Goal: Task Accomplishment & Management: Complete application form

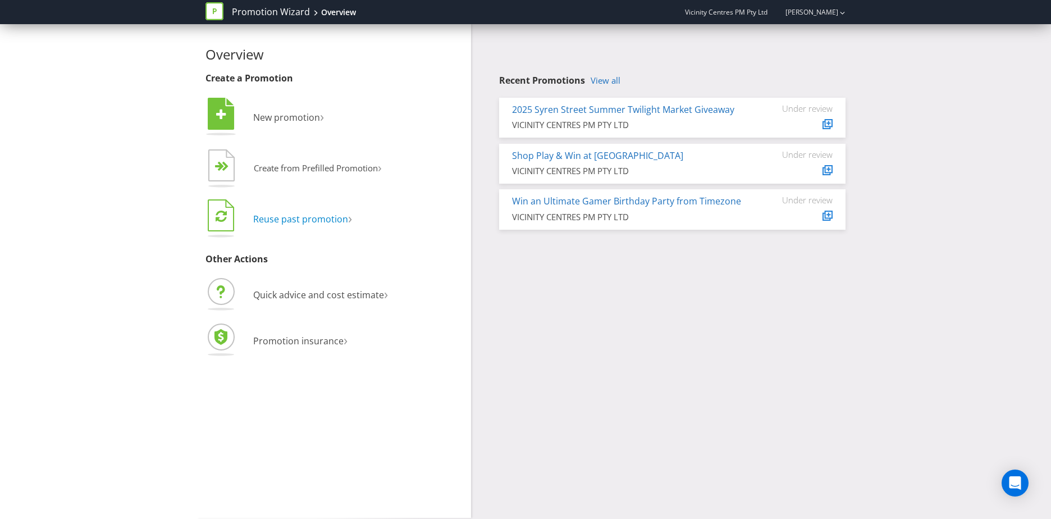
click at [311, 216] on span "Reuse past promotion" at bounding box center [300, 219] width 95 height 12
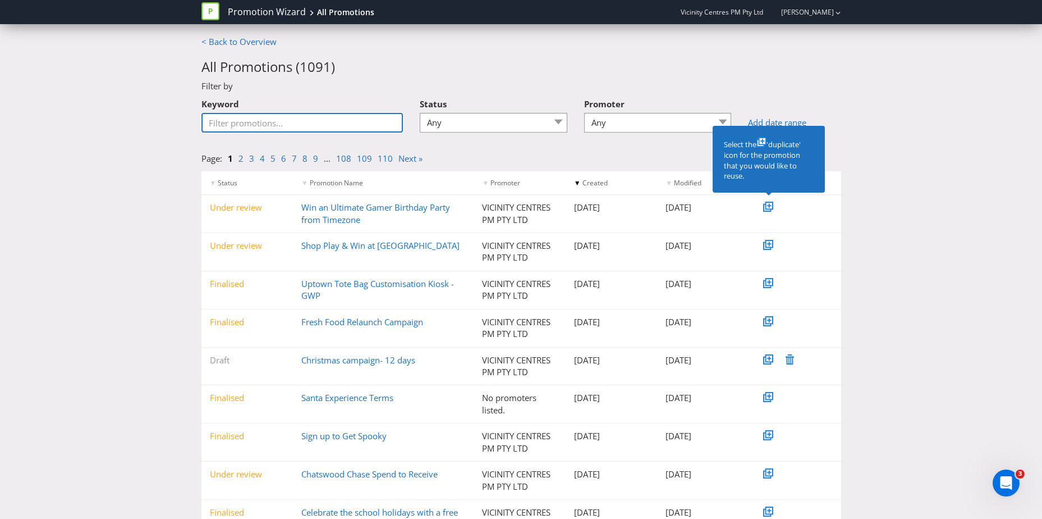
click at [279, 120] on input "Keyword" at bounding box center [302, 123] width 202 height 20
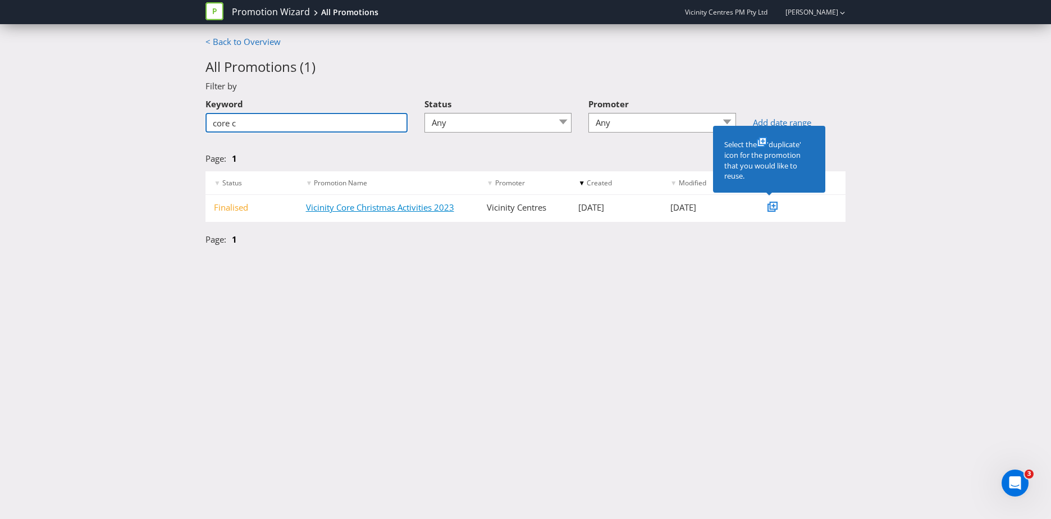
type input "core c"
click at [366, 209] on link "Vicinity Core Christmas Activities 2023" at bounding box center [380, 206] width 148 height 11
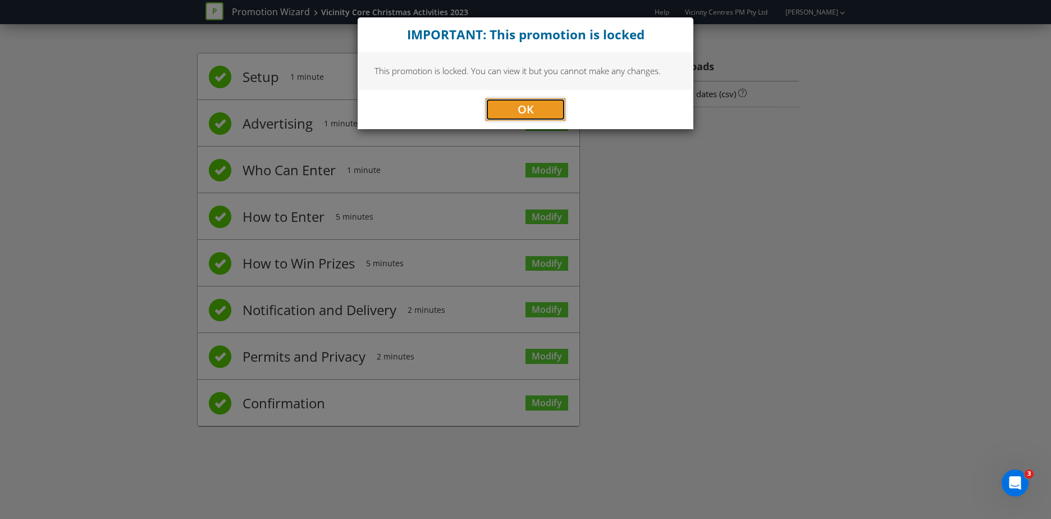
click at [506, 108] on button "OK" at bounding box center [525, 109] width 80 height 22
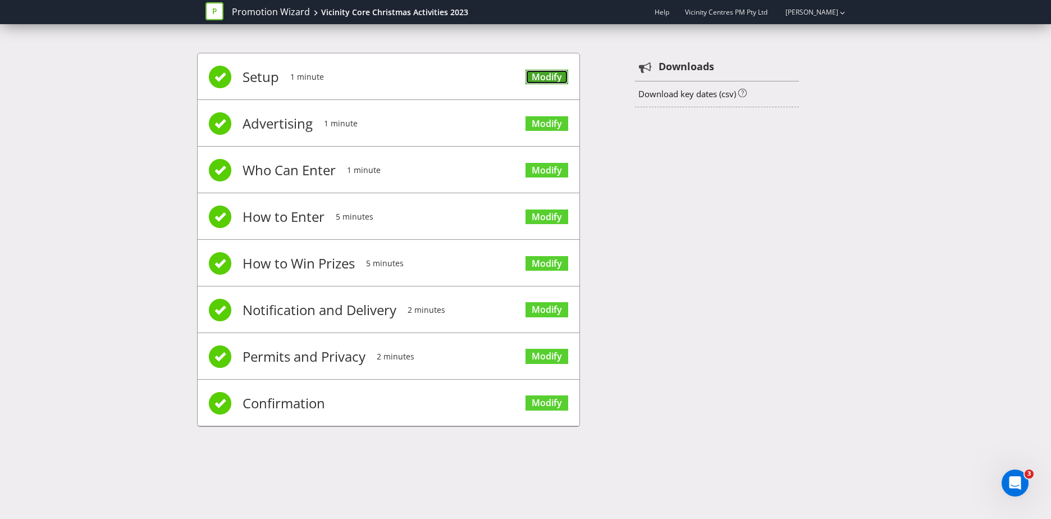
click at [551, 77] on link "Modify" at bounding box center [546, 77] width 43 height 15
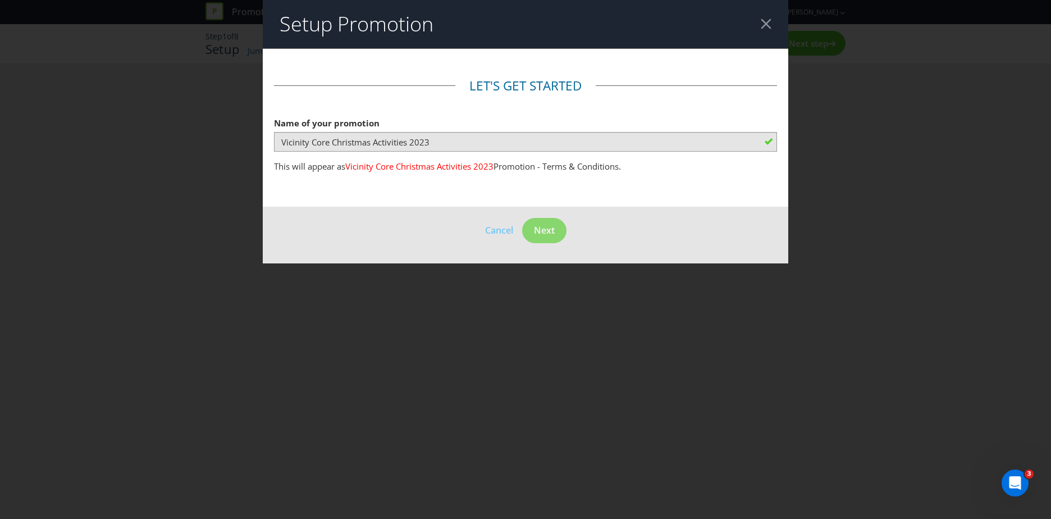
click at [760, 24] on header "Setup Promotion" at bounding box center [525, 24] width 525 height 48
click at [766, 22] on div at bounding box center [765, 24] width 11 height 11
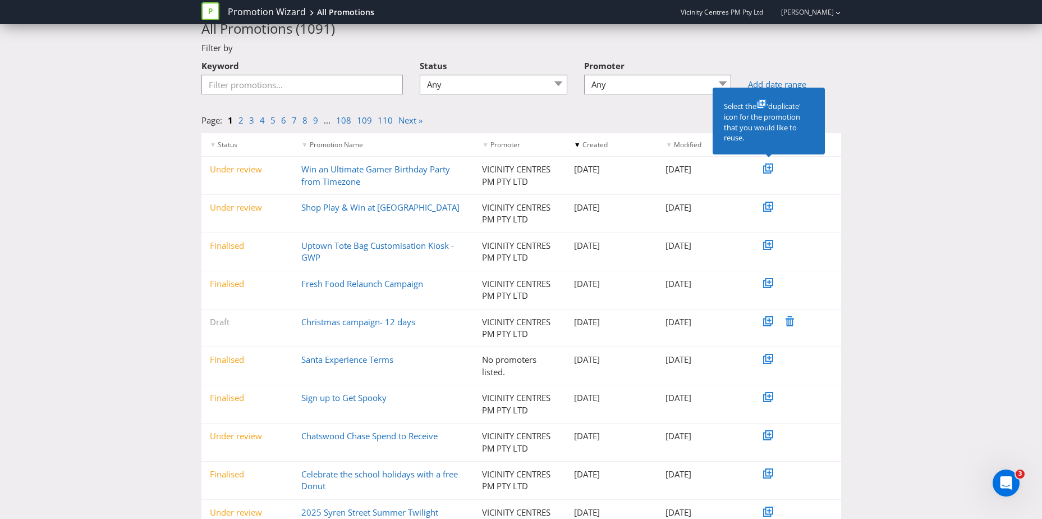
scroll to position [56, 0]
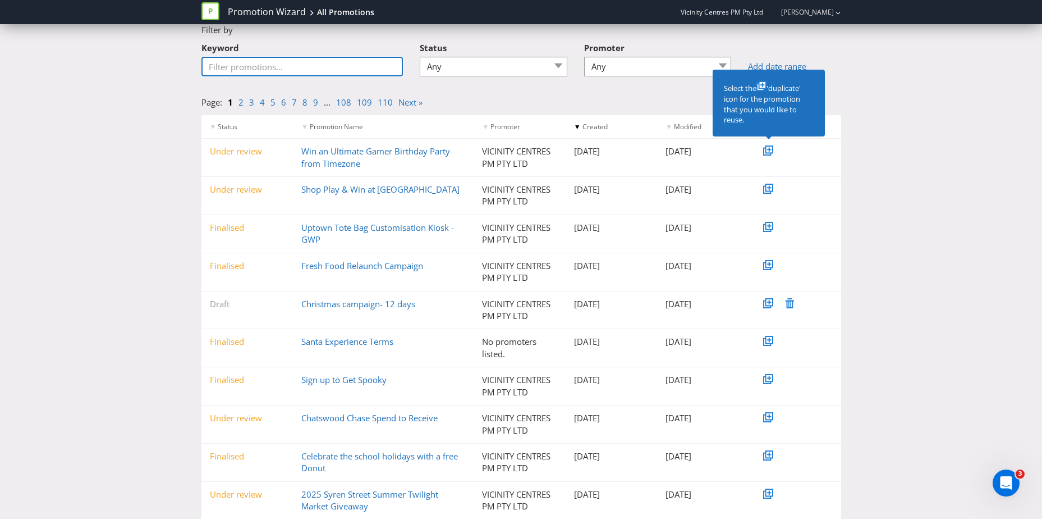
click at [267, 70] on input "Keyword" at bounding box center [302, 67] width 202 height 20
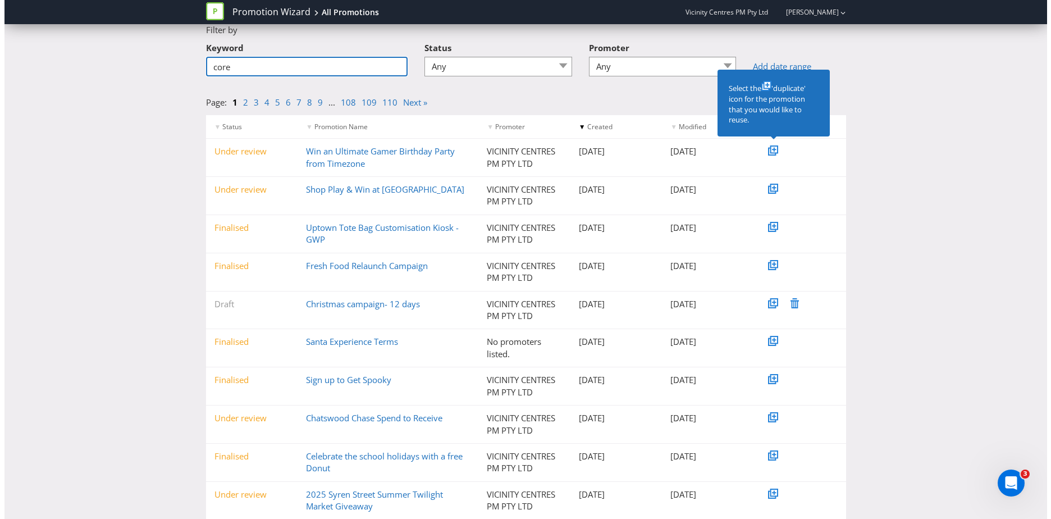
scroll to position [0, 0]
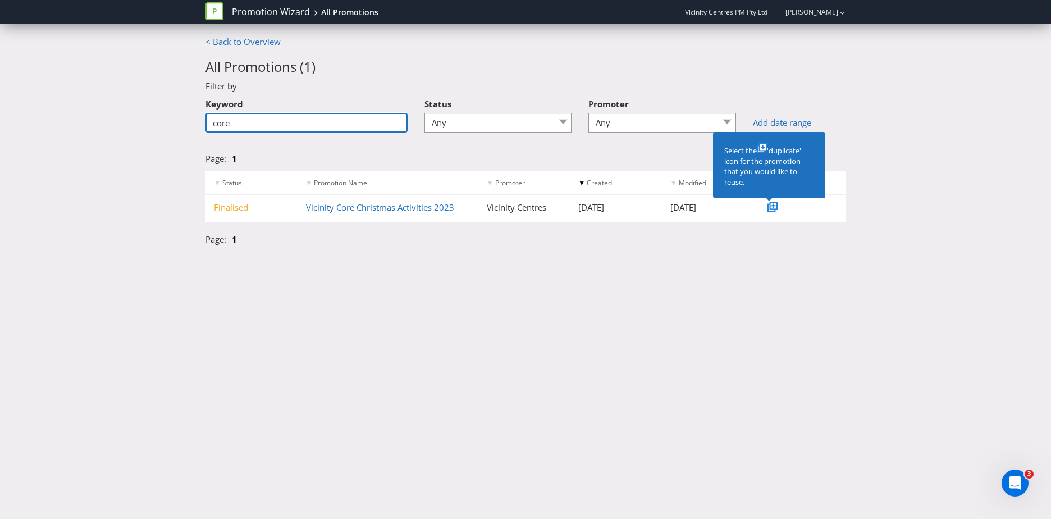
type input "core"
click at [771, 205] on icon at bounding box center [773, 205] width 8 height 8
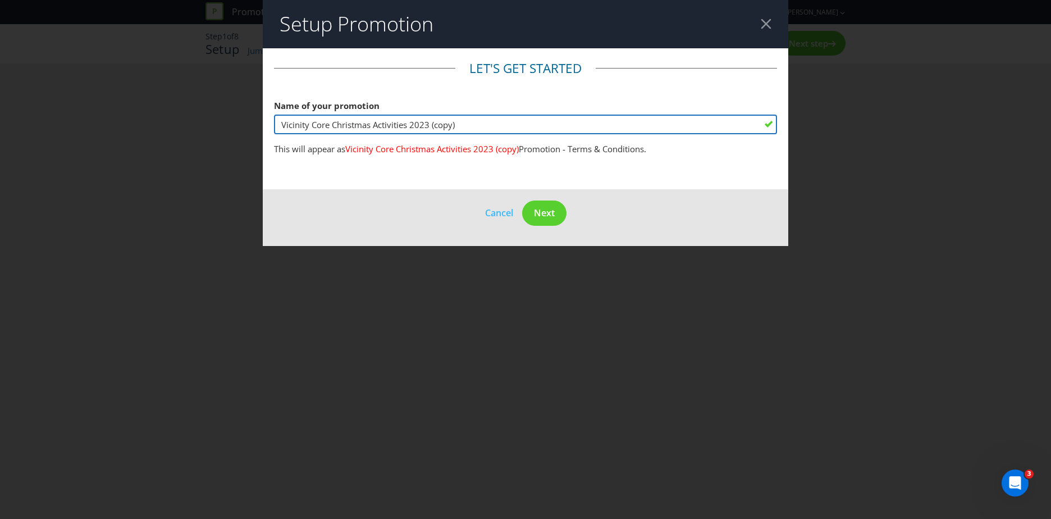
click at [553, 121] on input "Vicinity Core Christmas Activities 2023 (copy)" at bounding box center [525, 124] width 503 height 20
drag, startPoint x: 507, startPoint y: 121, endPoint x: 425, endPoint y: 125, distance: 81.5
click at [425, 125] on input "Vicinity Core Christmas Activities 2023 (copy)" at bounding box center [525, 124] width 503 height 20
click at [318, 125] on input "Vicinity Core Christmas Activities 2025" at bounding box center [525, 124] width 503 height 20
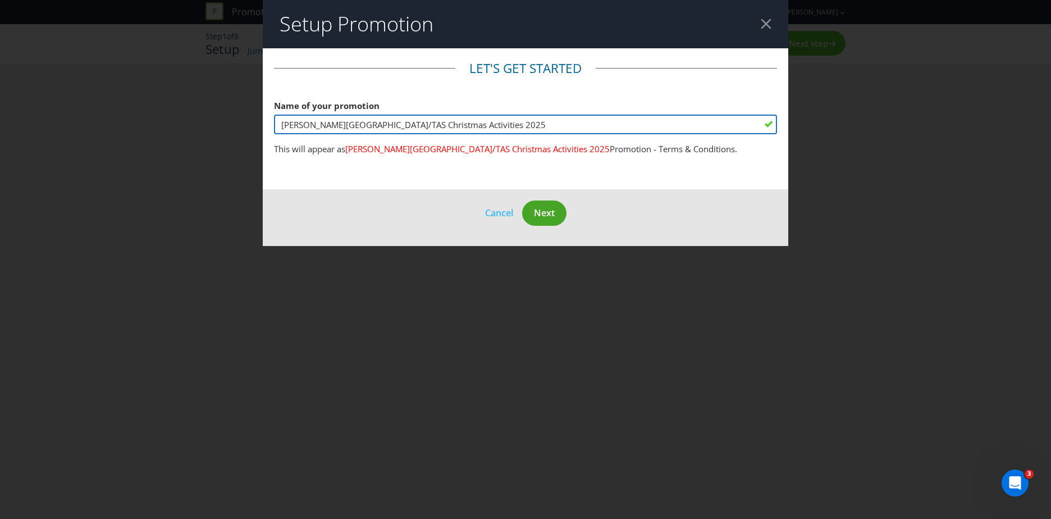
type input "[PERSON_NAME][GEOGRAPHIC_DATA]/TAS Christmas Activities 2025"
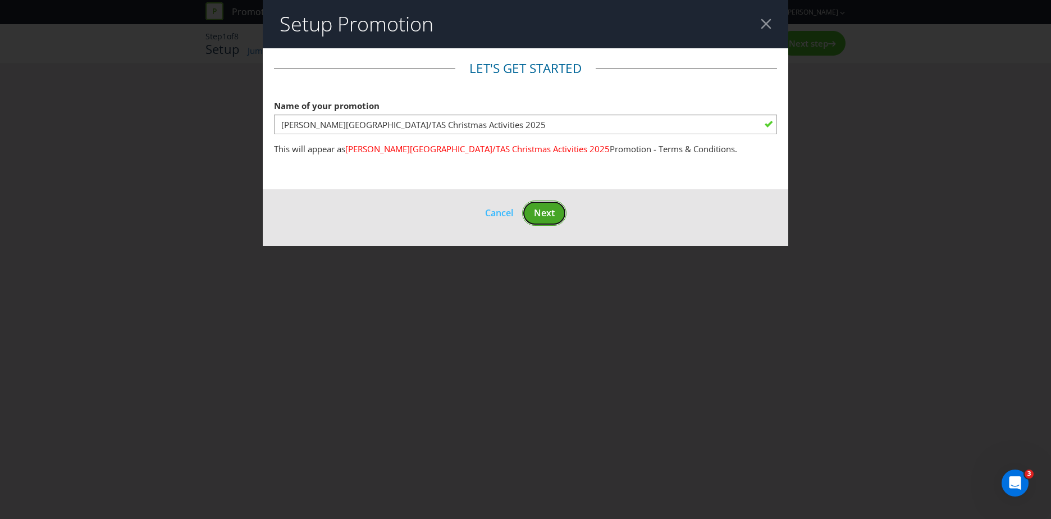
click at [557, 211] on button "Next" at bounding box center [544, 212] width 44 height 25
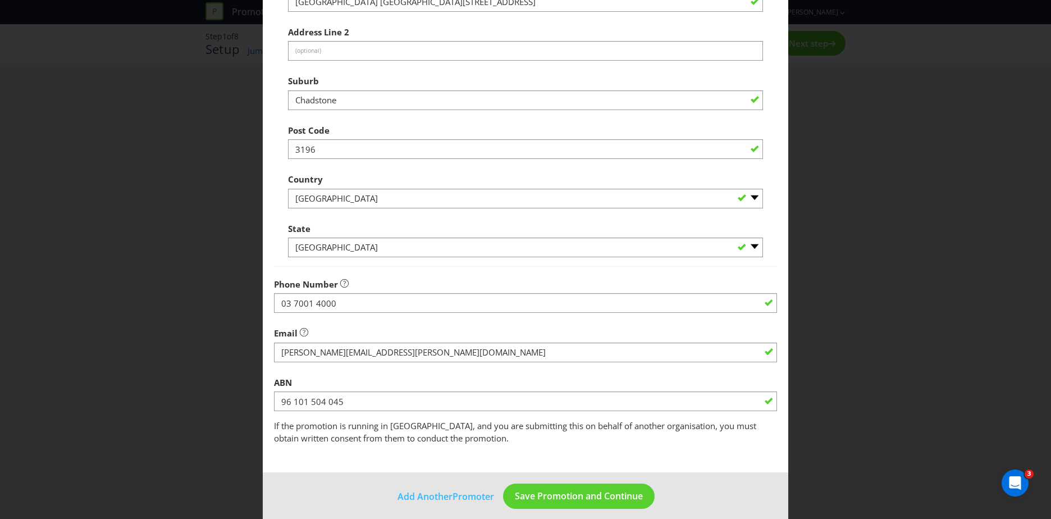
scroll to position [214, 0]
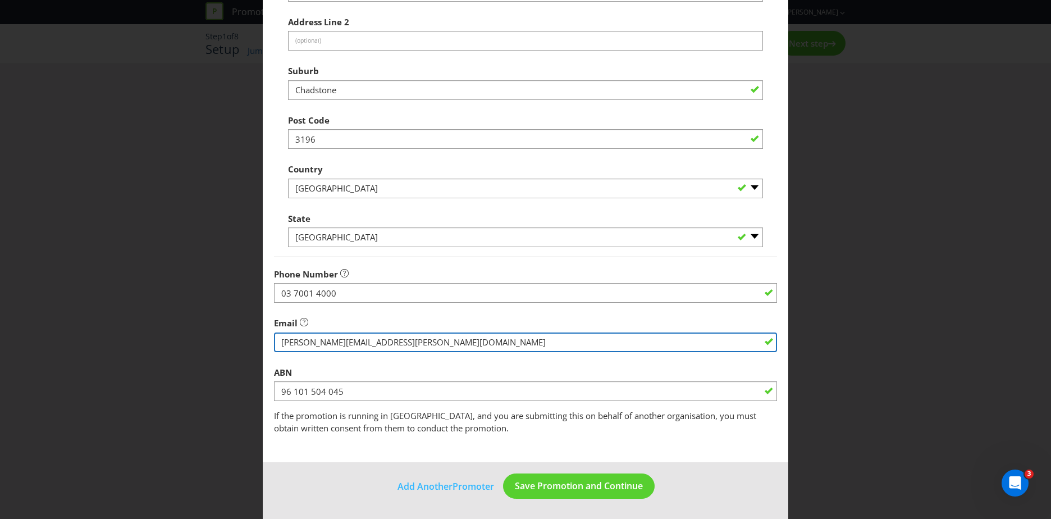
drag, startPoint x: 327, startPoint y: 341, endPoint x: 241, endPoint y: 340, distance: 85.3
click at [241, 340] on div "Edit Promoter Promoter Information Company Name Vicinity Centres What is the pr…" at bounding box center [525, 259] width 1051 height 519
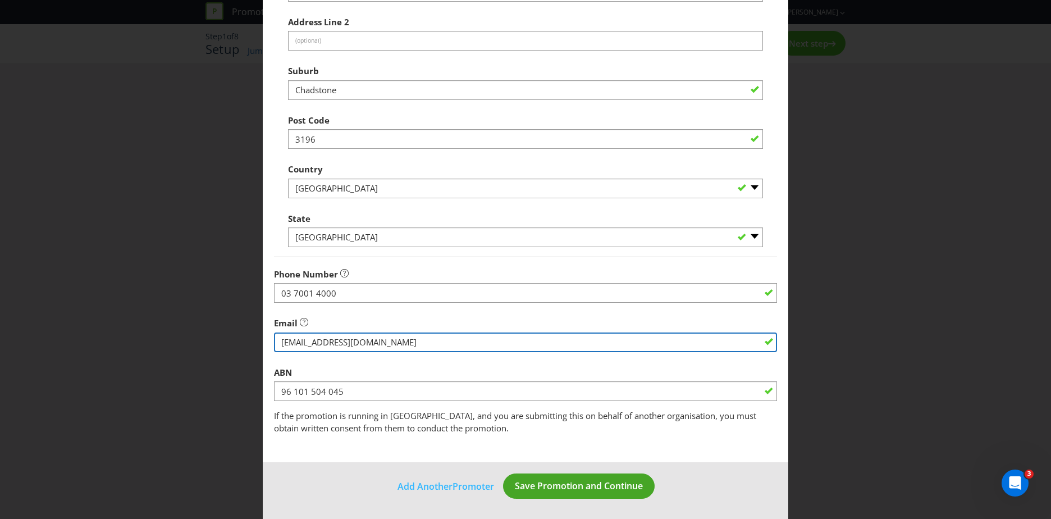
type input "[EMAIL_ADDRESS][DOMAIN_NAME]"
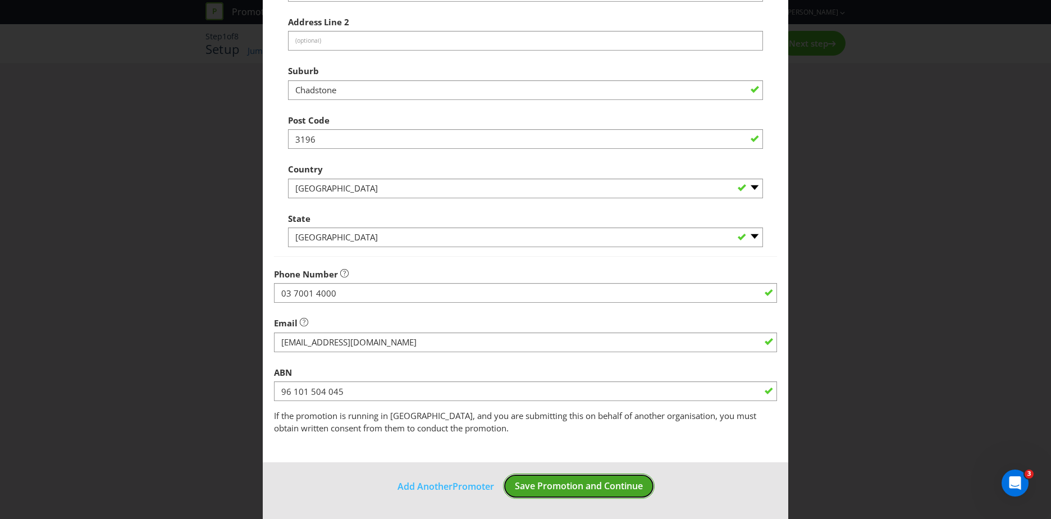
click at [595, 485] on span "Save Promotion and Continue" at bounding box center [579, 485] width 128 height 12
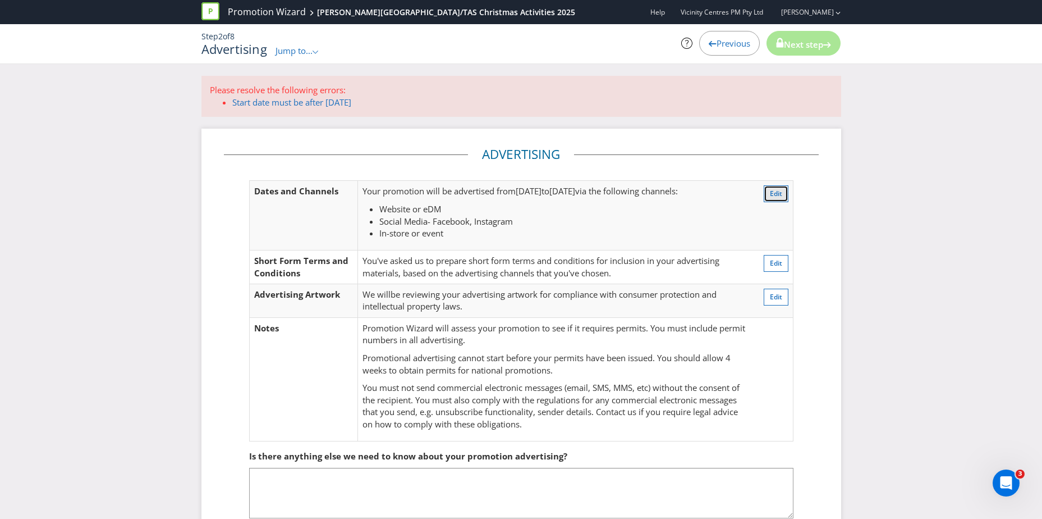
click at [768, 192] on button "Edit" at bounding box center [776, 193] width 25 height 17
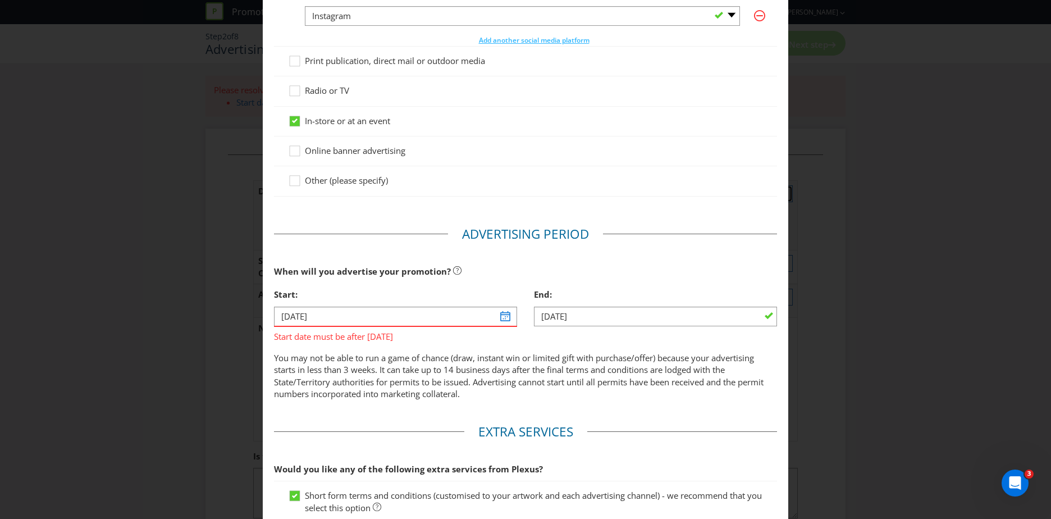
scroll to position [281, 0]
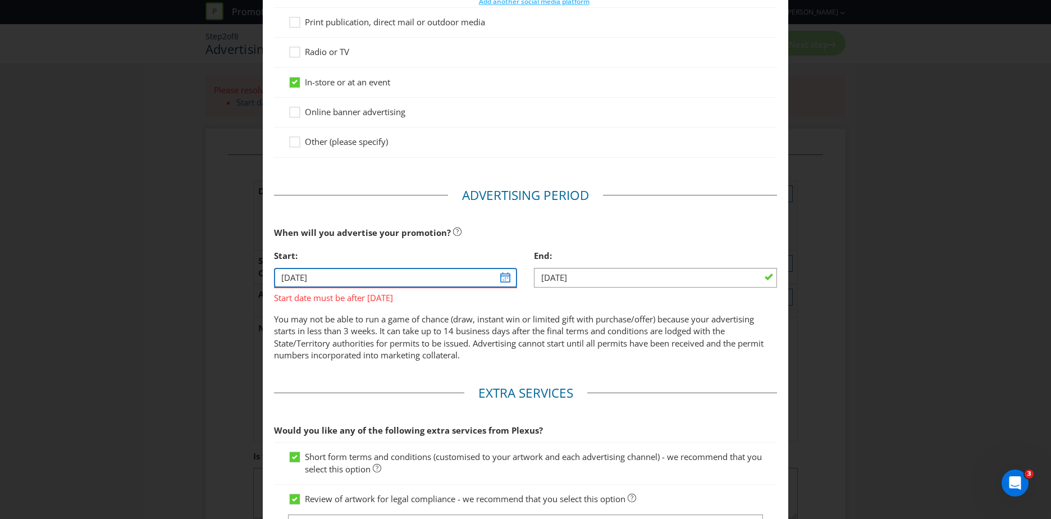
click at [498, 275] on input "[DATE]" at bounding box center [395, 278] width 243 height 20
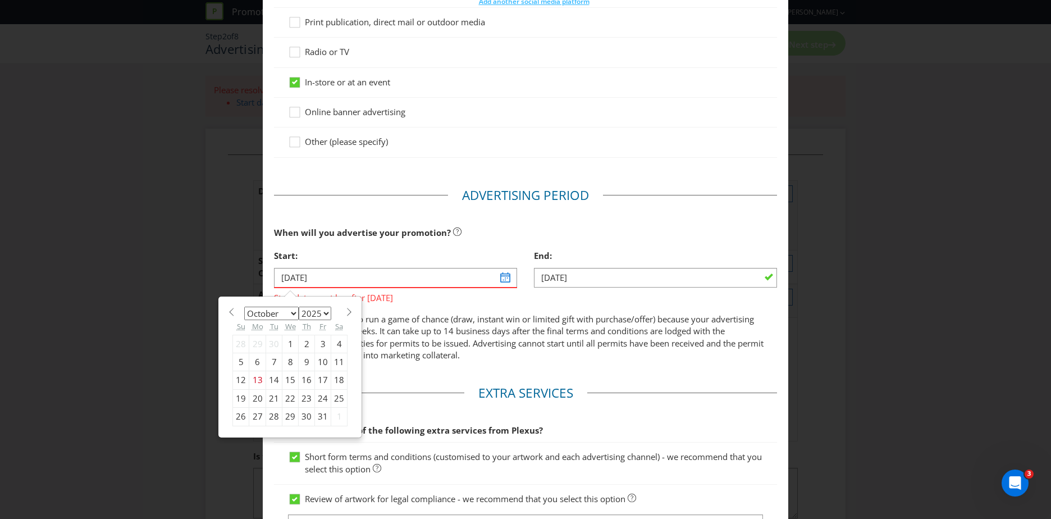
click at [285, 314] on select "January February March April May June July August September October November De…" at bounding box center [271, 312] width 54 height 13
select select "10"
click at [244, 306] on select "January February March April May June July August September October November De…" at bounding box center [271, 312] width 54 height 13
click at [236, 379] on div "9" at bounding box center [241, 380] width 16 height 18
type input "[DATE]"
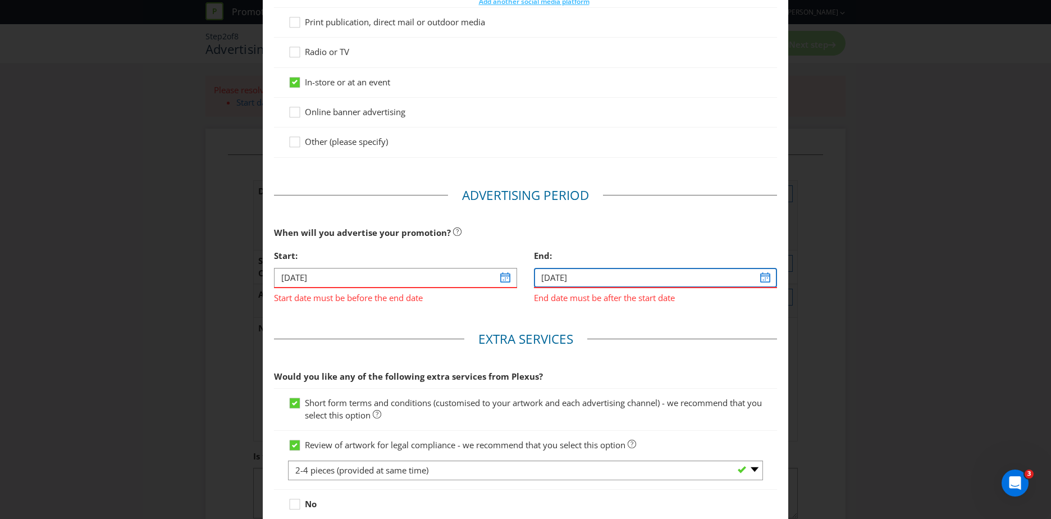
click at [566, 274] on input "[DATE]" at bounding box center [655, 278] width 243 height 20
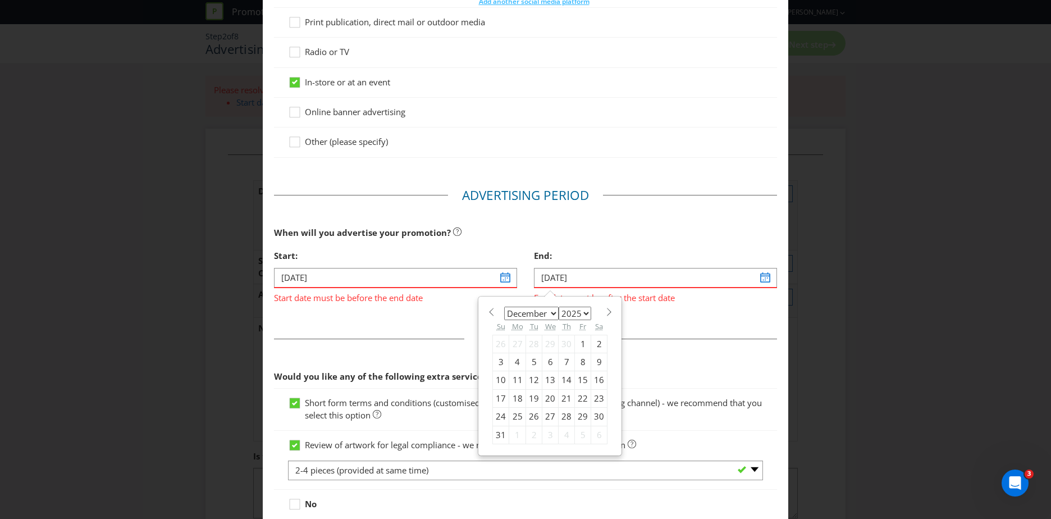
click at [513, 416] on div "25" at bounding box center [517, 416] width 17 height 18
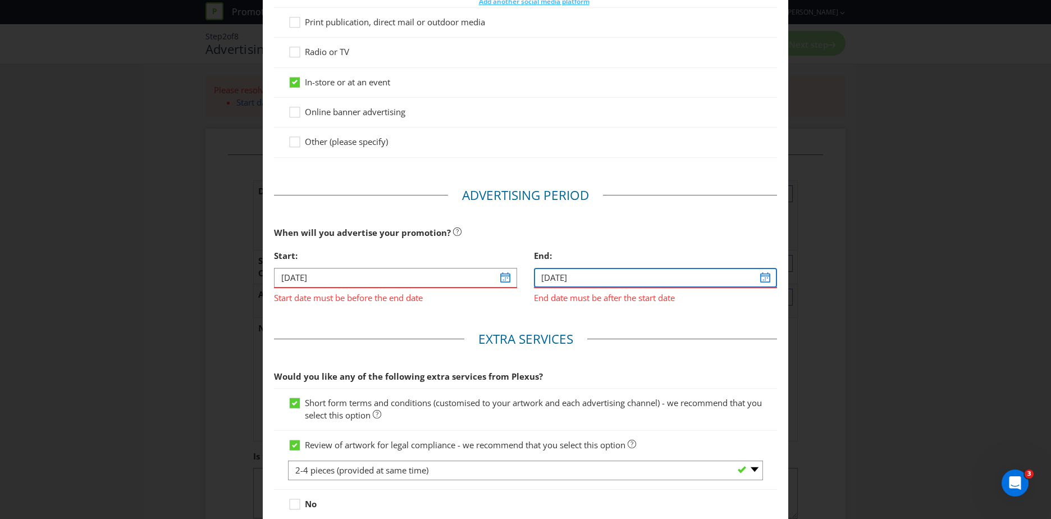
click at [715, 277] on input "[DATE]" at bounding box center [655, 278] width 243 height 20
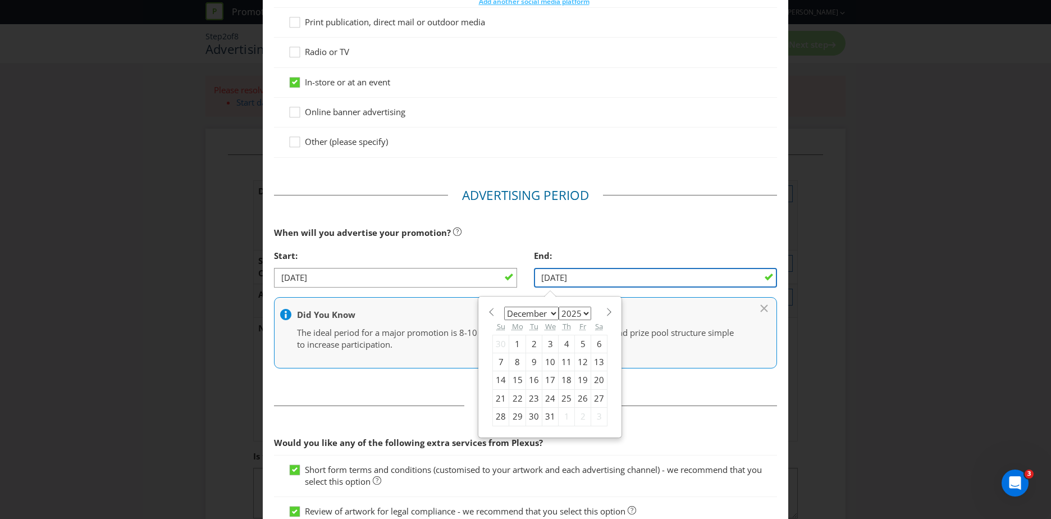
type input "[DATE]"
click at [663, 250] on div "End:" at bounding box center [655, 255] width 243 height 23
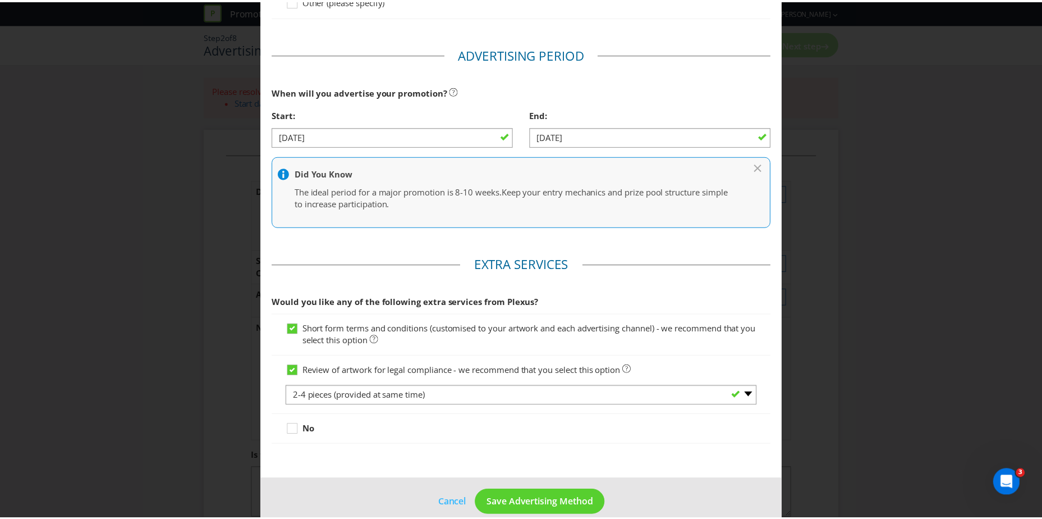
scroll to position [438, 0]
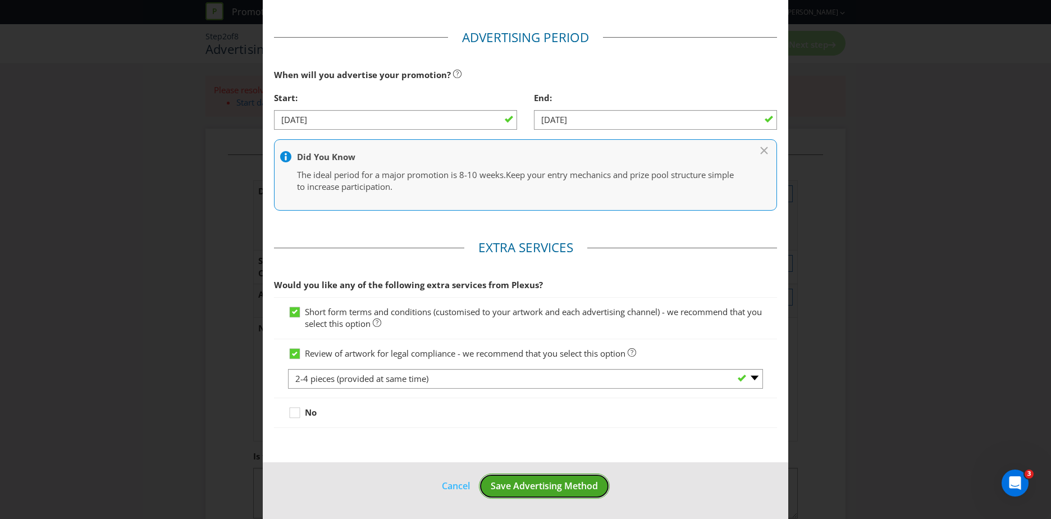
click at [522, 482] on span "Save Advertising Method" at bounding box center [543, 485] width 107 height 12
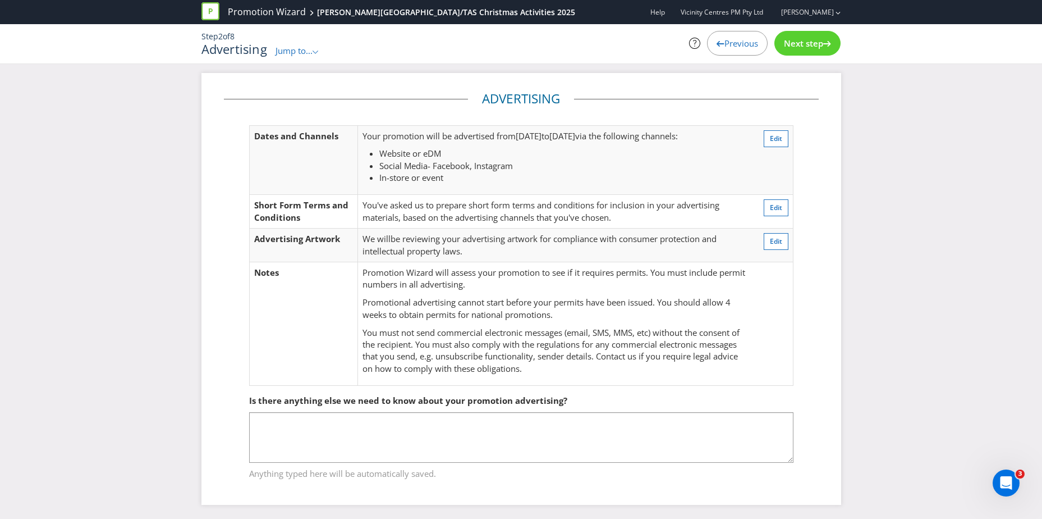
scroll to position [6, 0]
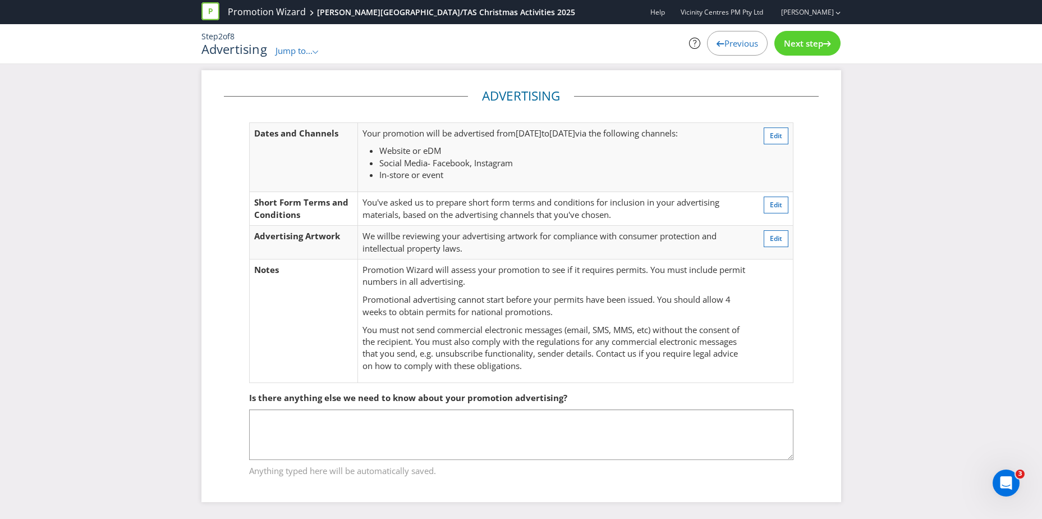
click at [804, 39] on span "Next step" at bounding box center [803, 43] width 39 height 11
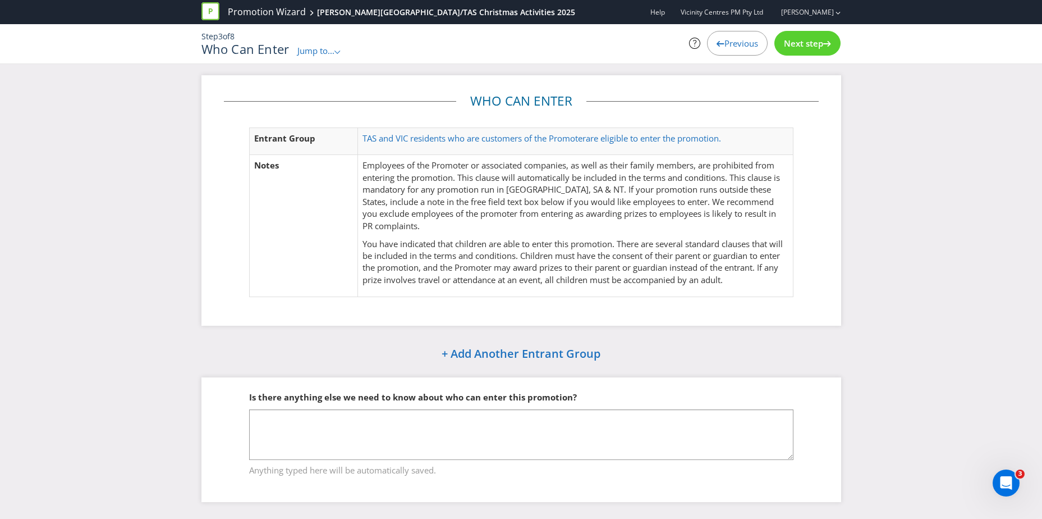
click at [800, 40] on span "Next step" at bounding box center [803, 43] width 39 height 11
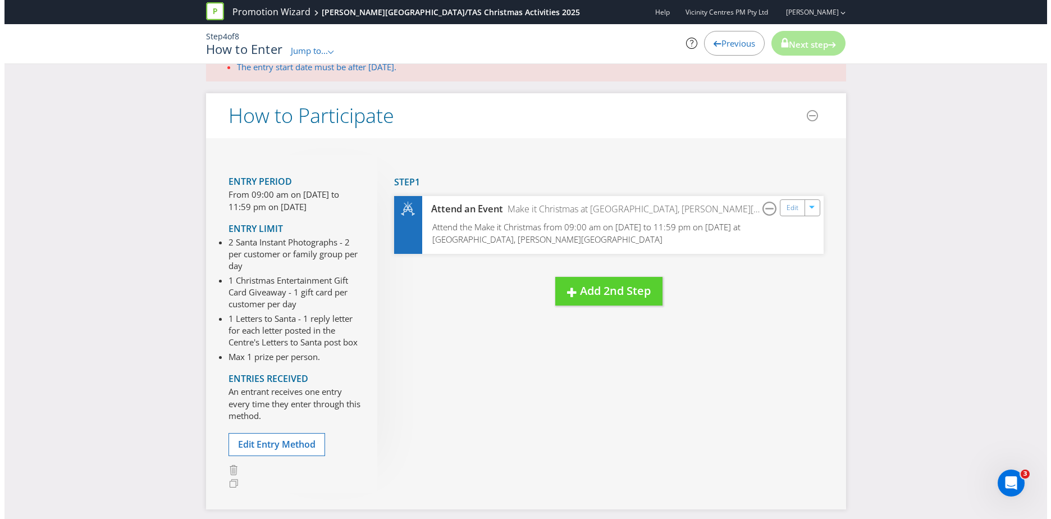
scroll to position [62, 0]
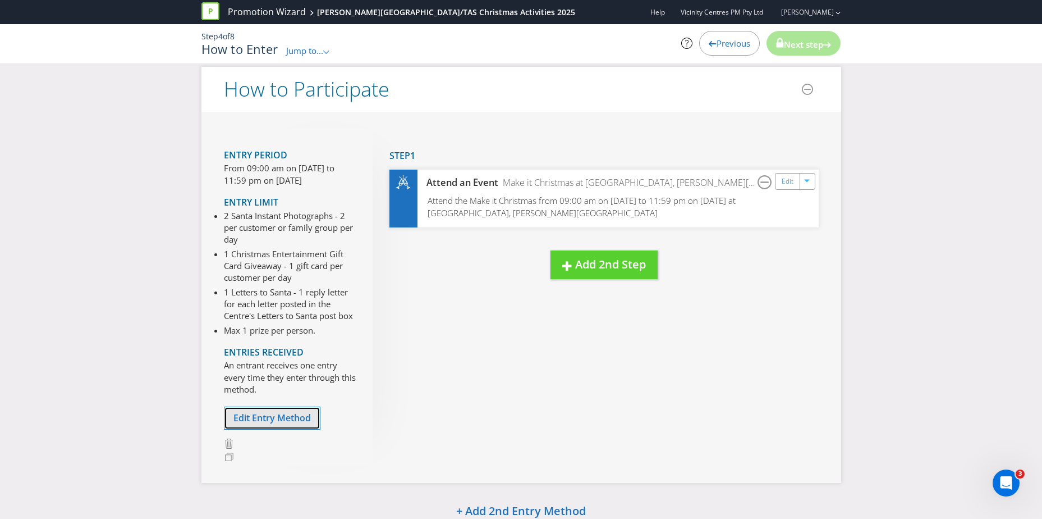
click at [276, 424] on span "Edit Entry Method" at bounding box center [271, 417] width 77 height 12
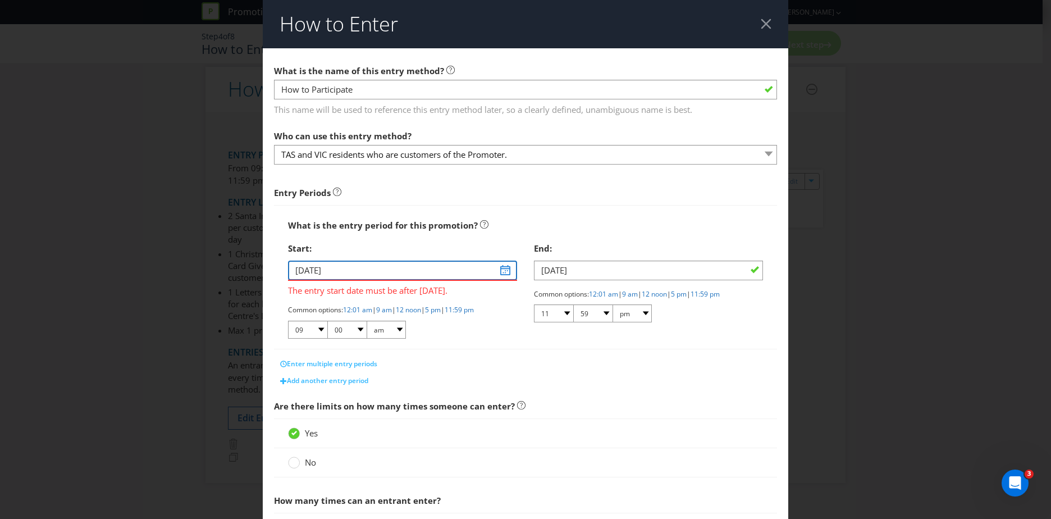
click at [500, 268] on input "[DATE]" at bounding box center [402, 270] width 229 height 20
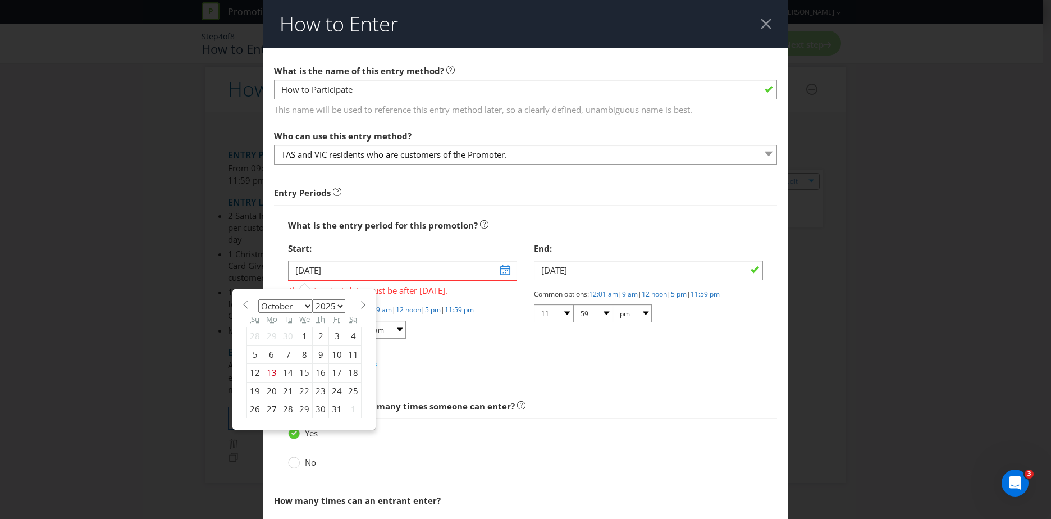
click at [302, 309] on select "January February March April May June July August September October November De…" at bounding box center [285, 305] width 54 height 13
select select "10"
click at [258, 299] on select "January February March April May June July August September October November De…" at bounding box center [285, 305] width 54 height 13
click at [253, 374] on div "9" at bounding box center [255, 373] width 16 height 18
type input "[DATE]"
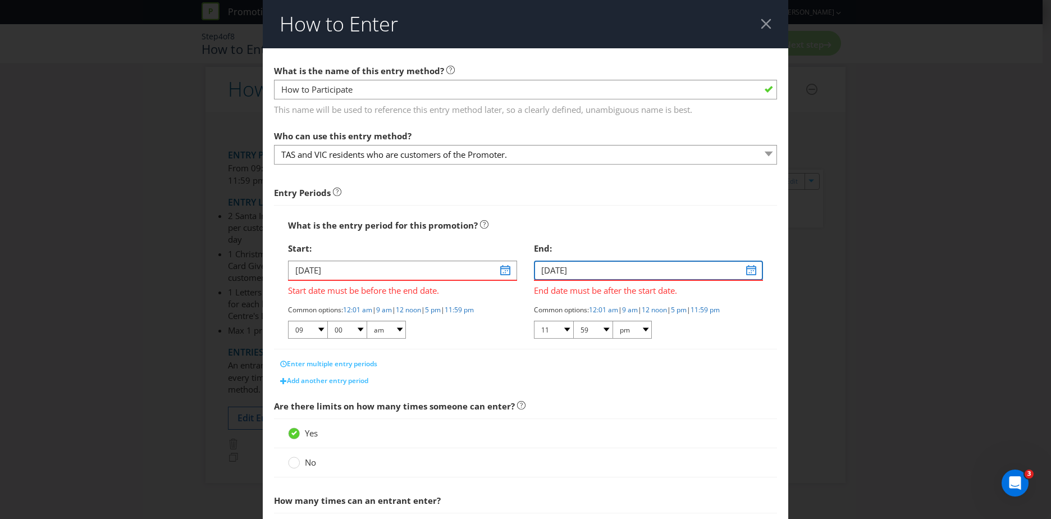
click at [576, 267] on input "[DATE]" at bounding box center [648, 270] width 229 height 20
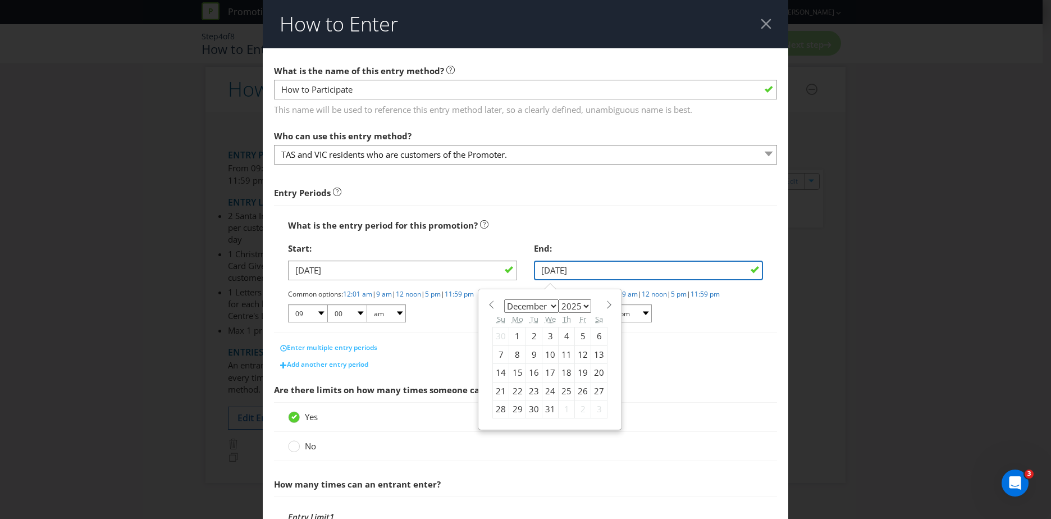
type input "[DATE]"
click at [589, 223] on div "What is the entry period for this promotion?" at bounding box center [525, 225] width 475 height 23
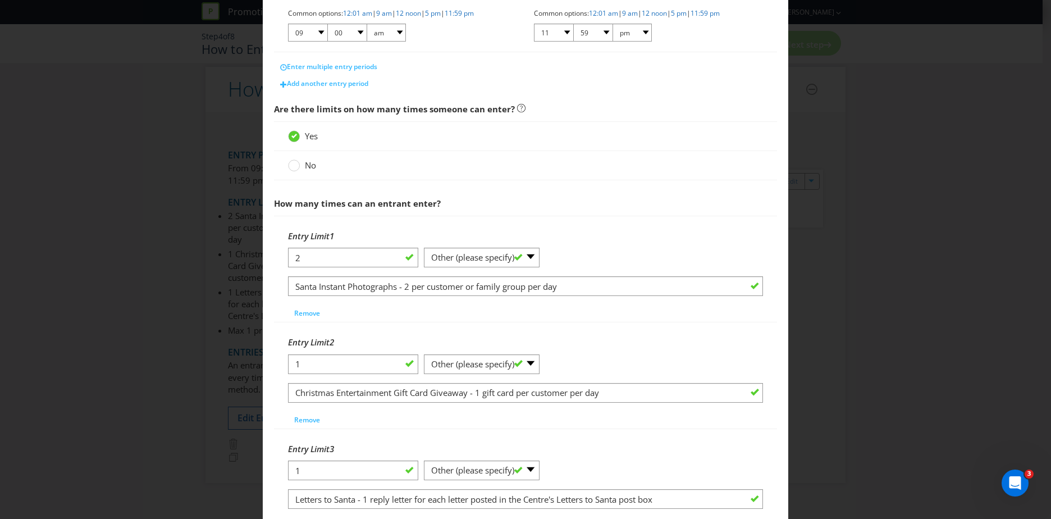
scroll to position [337, 0]
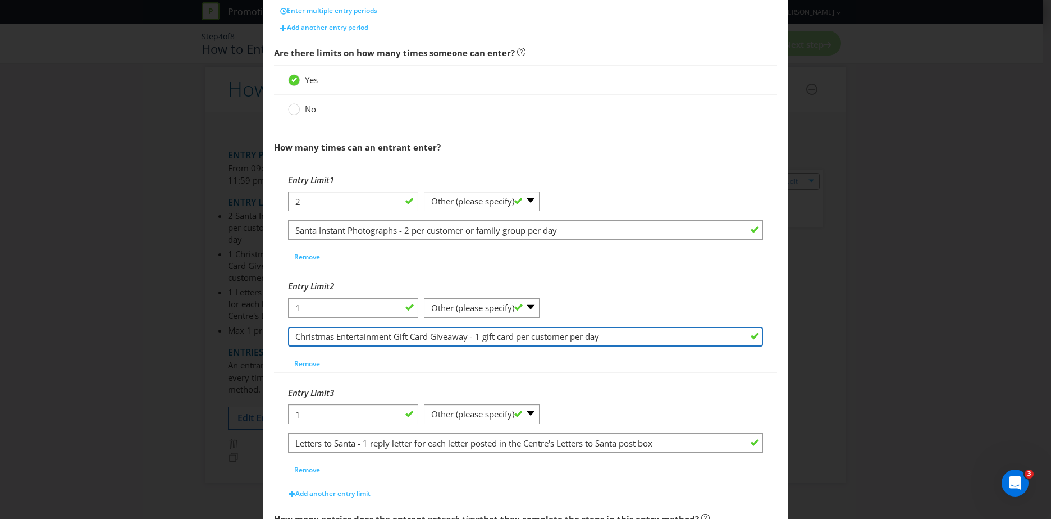
click at [444, 333] on input "Christmas Entertainment Gift Card Giveaway - 1 gift card per customer per day" at bounding box center [525, 337] width 475 height 20
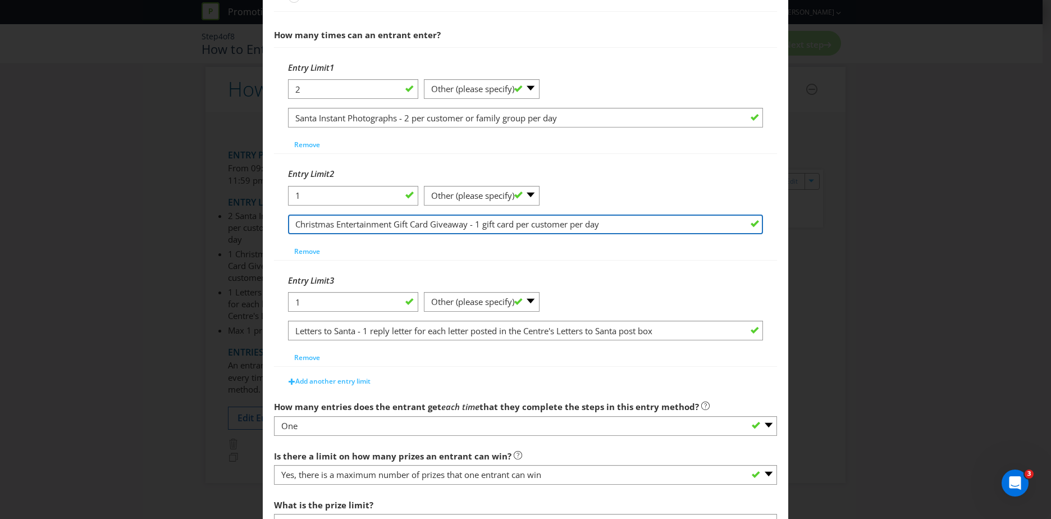
scroll to position [505, 0]
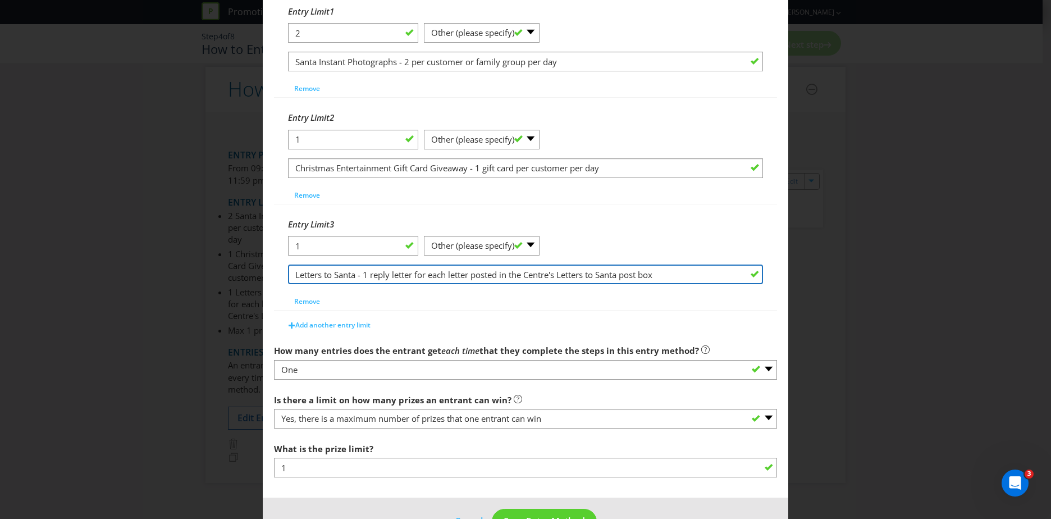
click at [398, 275] on input "Letters to Santa - 1 reply letter for each letter posted in the Centre's Letter…" at bounding box center [525, 274] width 475 height 20
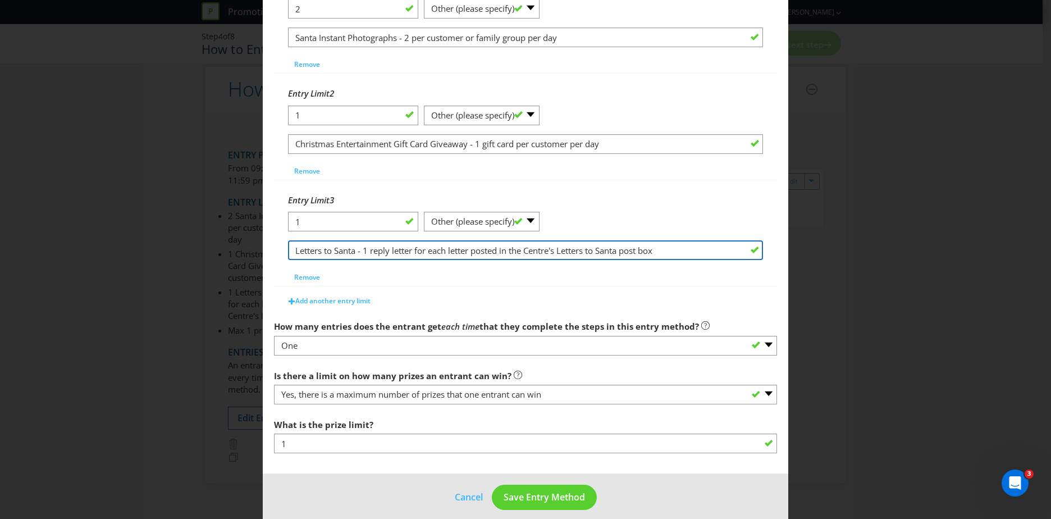
scroll to position [540, 0]
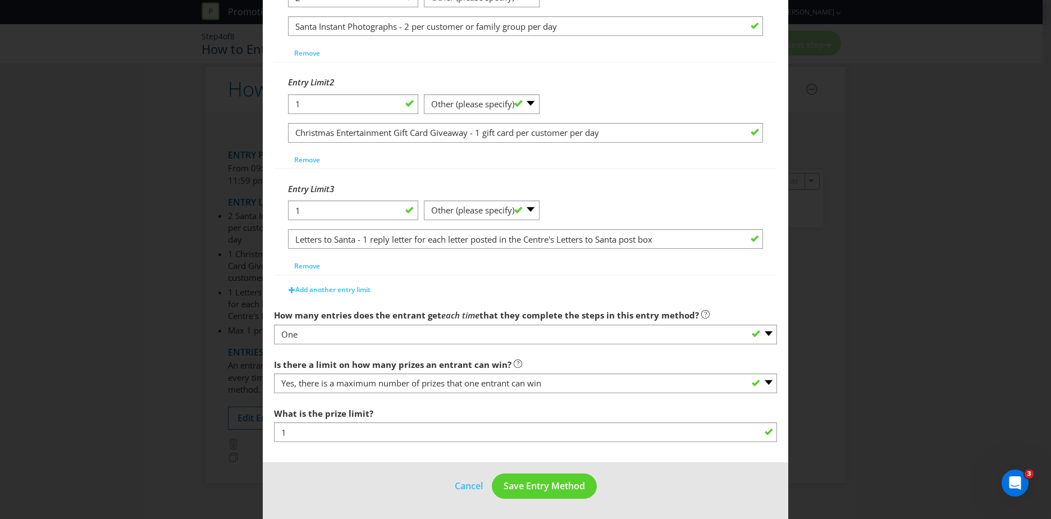
click at [434, 267] on div "Entry Limit 3 1 -- Please Select -- per person per day per purchase per transac…" at bounding box center [525, 225] width 475 height 97
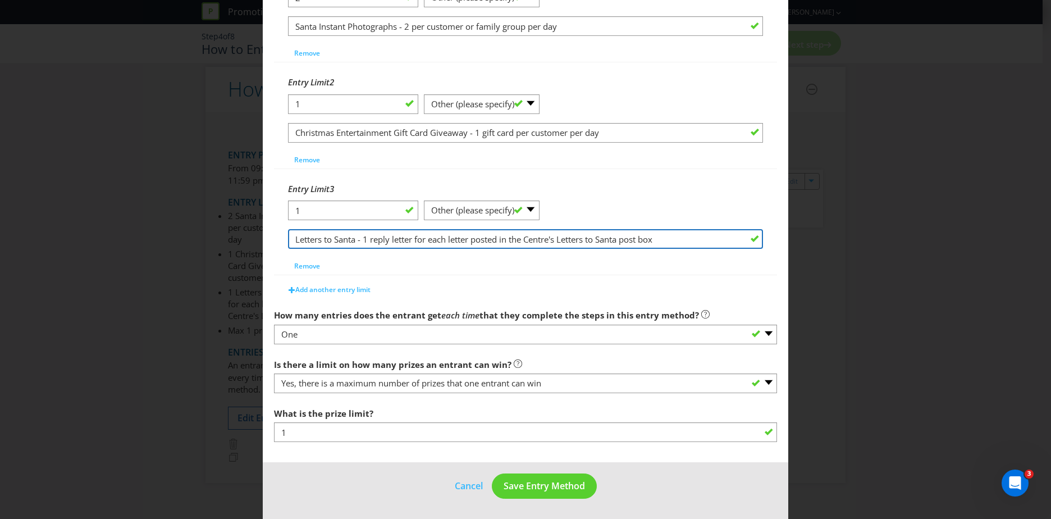
click at [434, 235] on input "Letters to Santa - 1 reply letter for each letter posted in the Centre's Letter…" at bounding box center [525, 239] width 475 height 20
click at [568, 234] on input "Letters to Santa - 1 reply letter for each letter posted in the Centre's Letter…" at bounding box center [525, 239] width 475 height 20
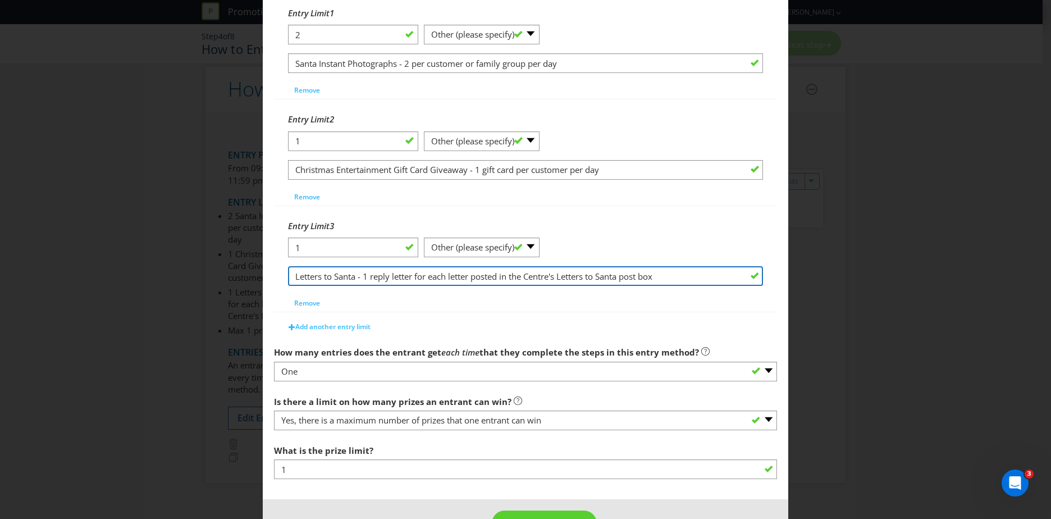
scroll to position [428, 0]
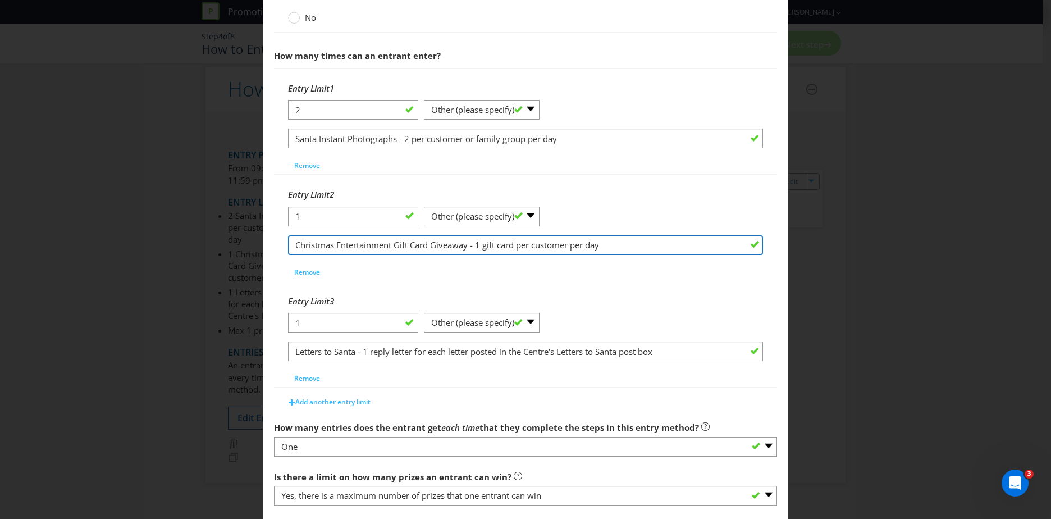
click at [405, 248] on input "Christmas Entertainment Gift Card Giveaway - 1 gift card per customer per day" at bounding box center [525, 245] width 475 height 20
click at [502, 246] on input "Christmas Entertainment Gift Card Giveaway - 1 gift card per customer per day" at bounding box center [525, 245] width 475 height 20
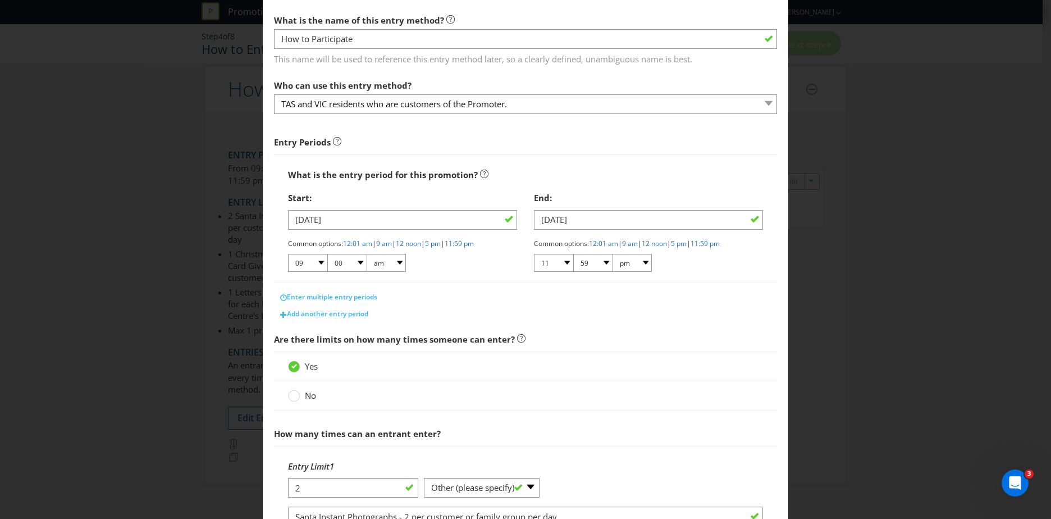
scroll to position [0, 0]
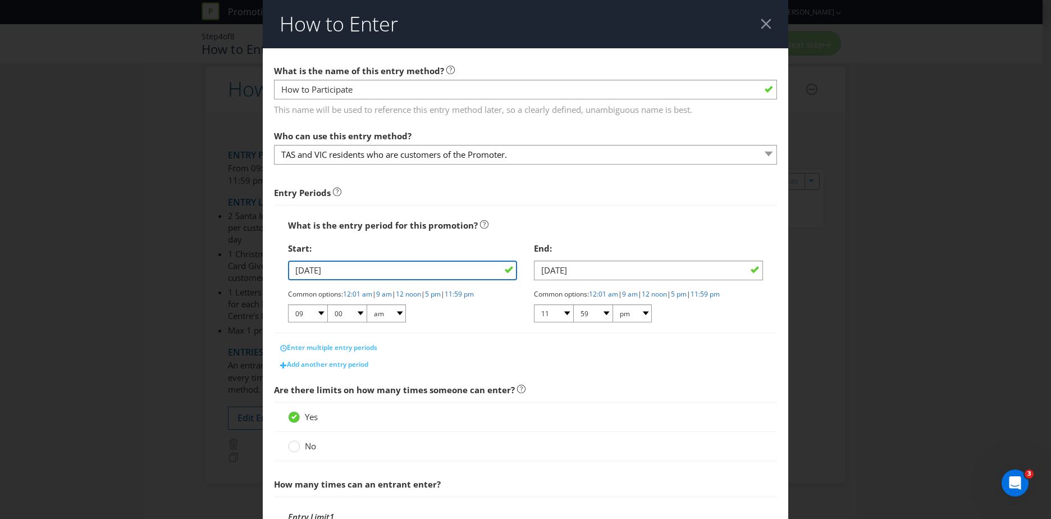
click at [441, 267] on input "[DATE]" at bounding box center [402, 270] width 229 height 20
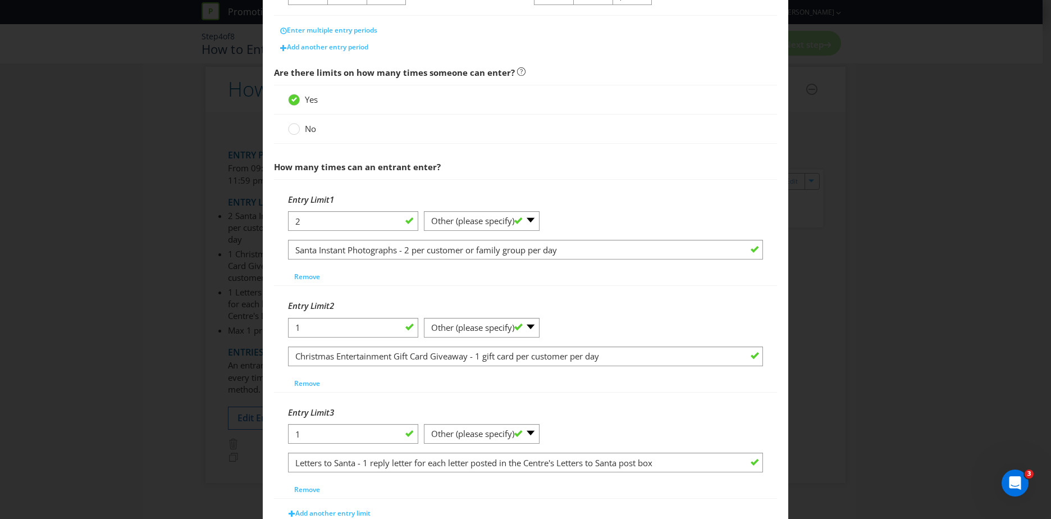
scroll to position [337, 0]
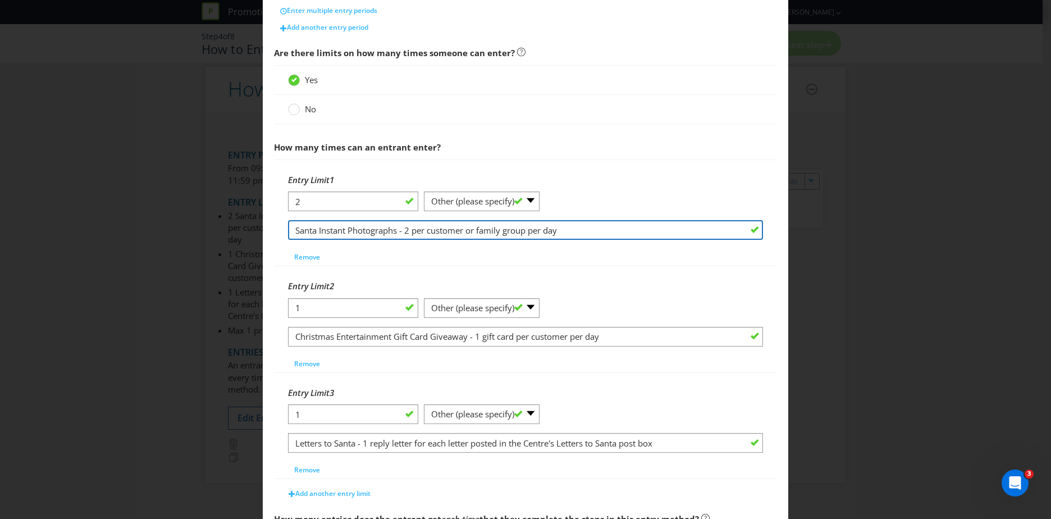
click at [418, 230] on input "Santa Instant Photographs - 2 per customer or family group per day" at bounding box center [525, 230] width 475 height 20
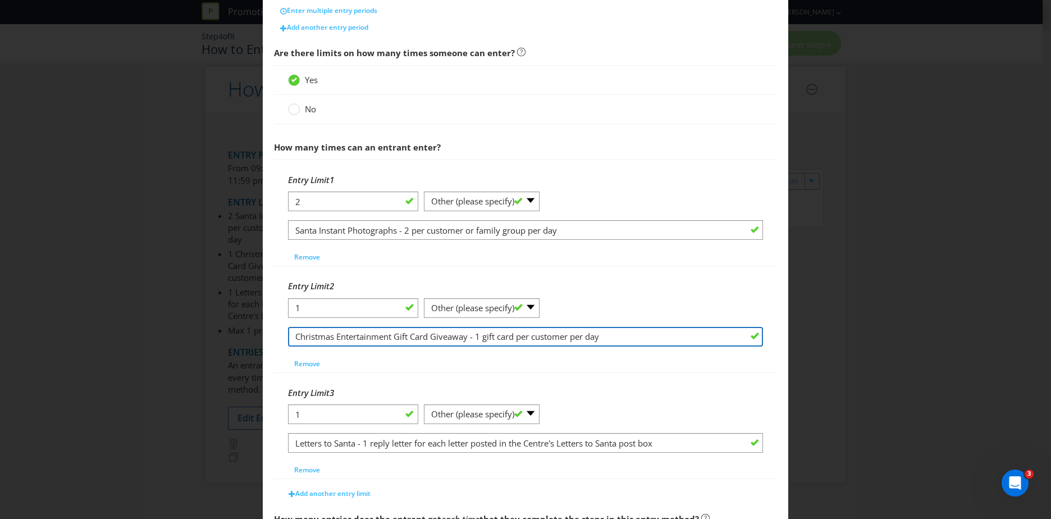
click at [349, 338] on input "Christmas Entertainment Gift Card Giveaway - 1 gift card per customer per day" at bounding box center [525, 337] width 475 height 20
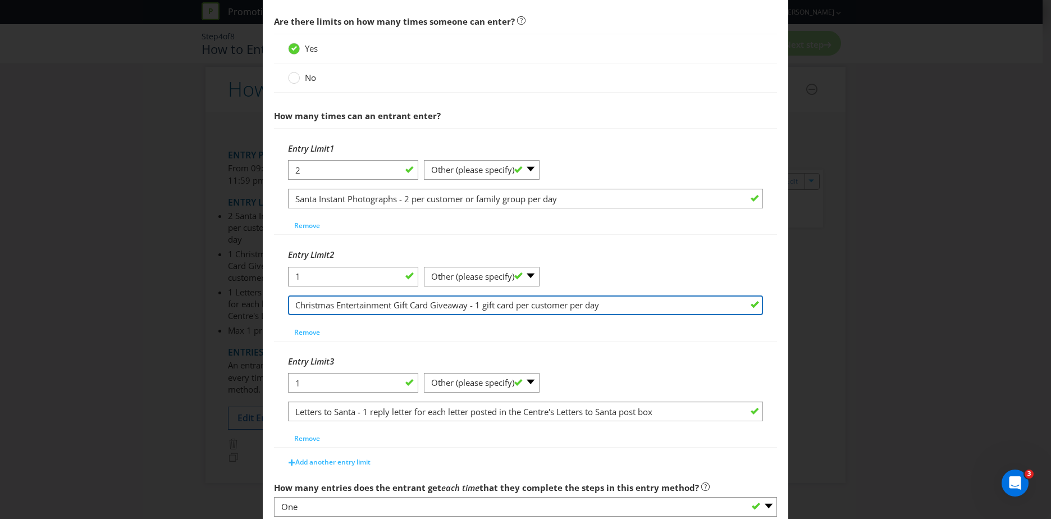
scroll to position [393, 0]
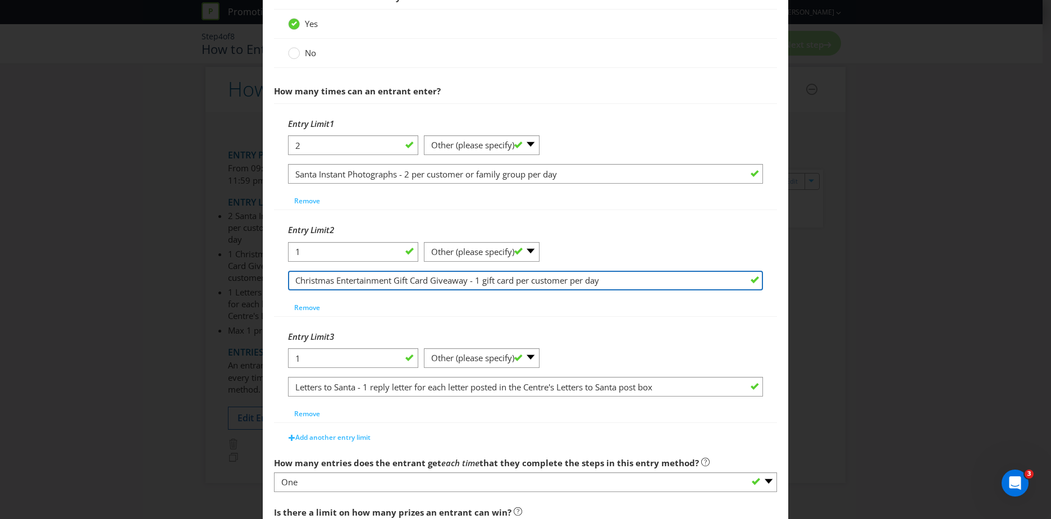
click at [498, 278] on input "Christmas Entertainment Gift Card Giveaway - 1 gift card per customer per day" at bounding box center [525, 280] width 475 height 20
click at [594, 279] on input "Christmas Entertainment Gift Card Giveaway - 1 gift card per customer per day" at bounding box center [525, 280] width 475 height 20
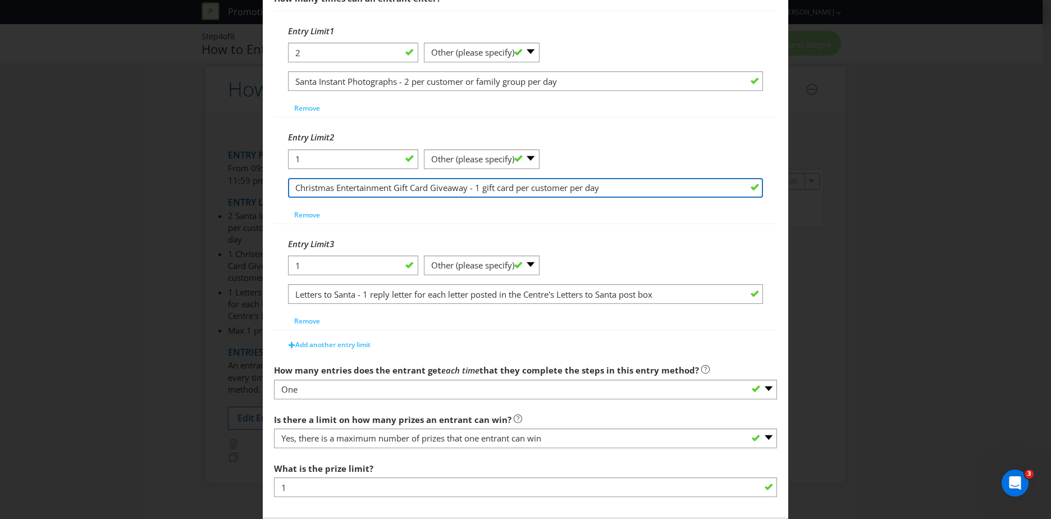
scroll to position [505, 0]
